Goal: Information Seeking & Learning: Learn about a topic

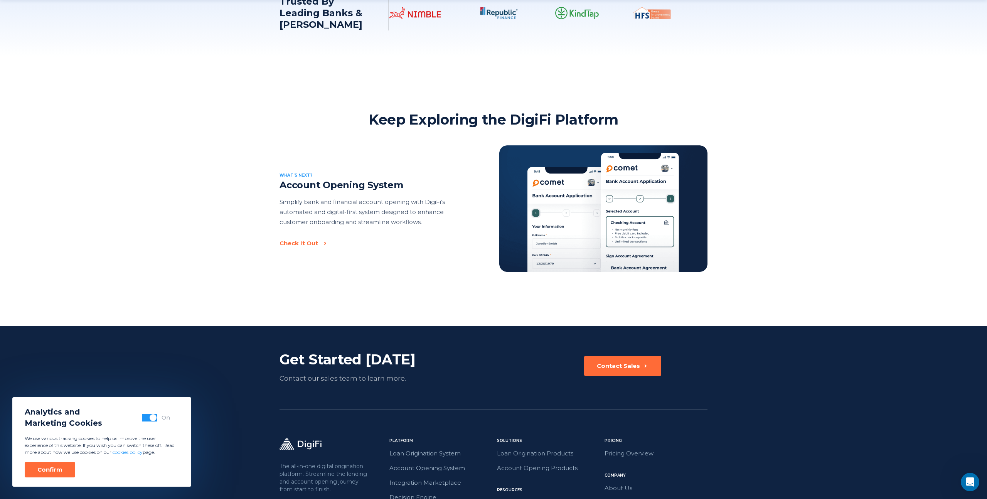
scroll to position [1628, 0]
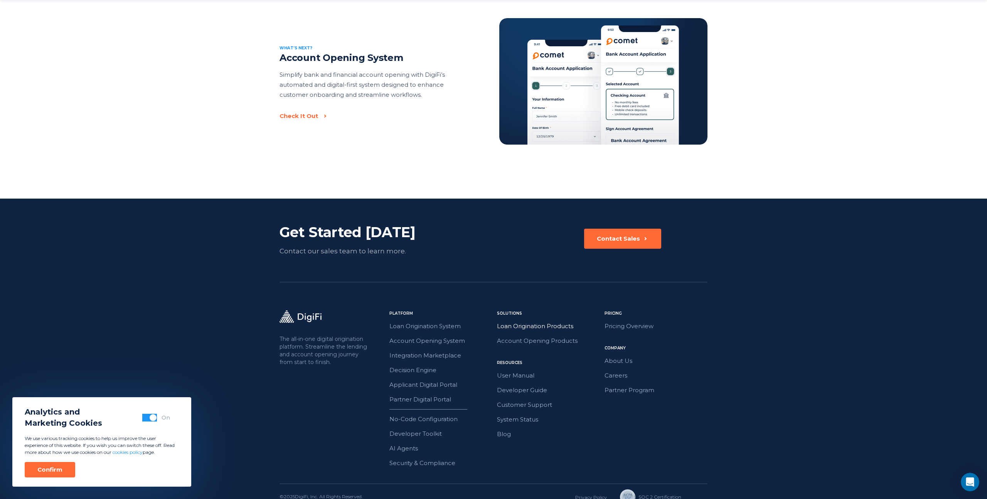
click at [524, 321] on link "Loan Origination Products" at bounding box center [548, 326] width 103 height 10
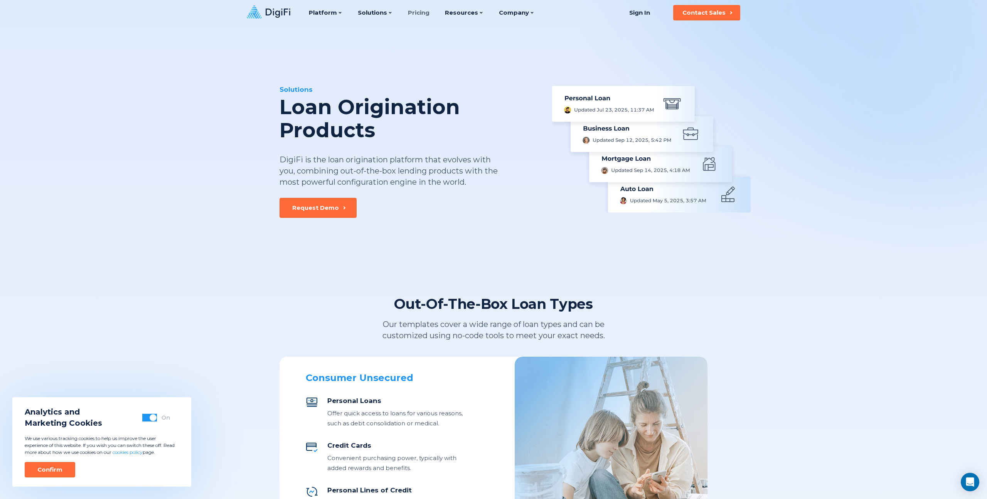
click at [413, 13] on link "Pricing" at bounding box center [419, 12] width 22 height 25
